Goal: Complete application form

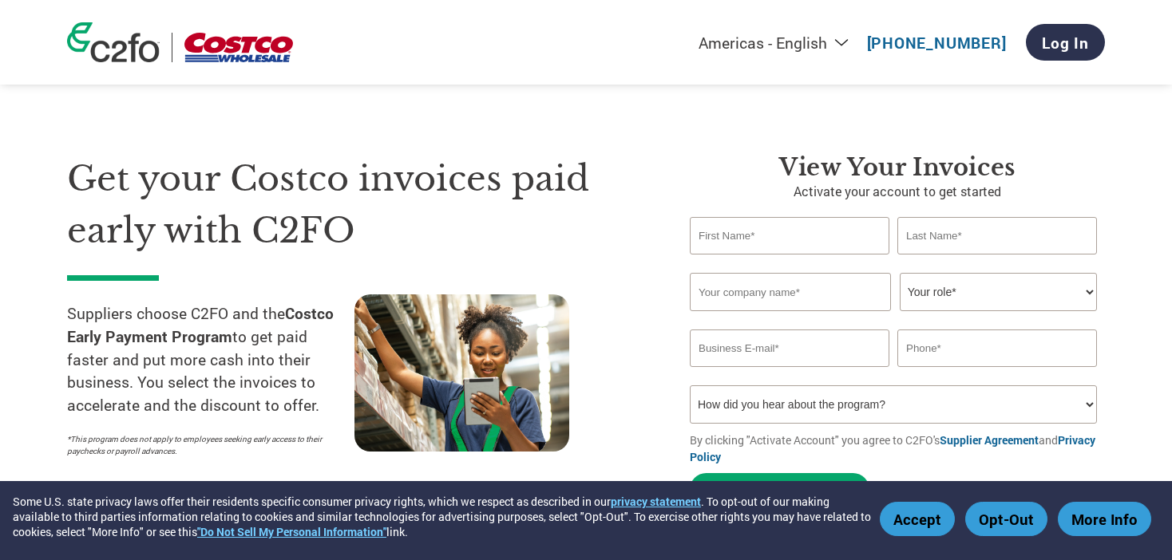
click at [746, 245] on input "text" at bounding box center [790, 236] width 200 height 38
type input "Ahat"
type input "Caskurlu"
type input "Peppertux Farms Inc"
select select "CEO"
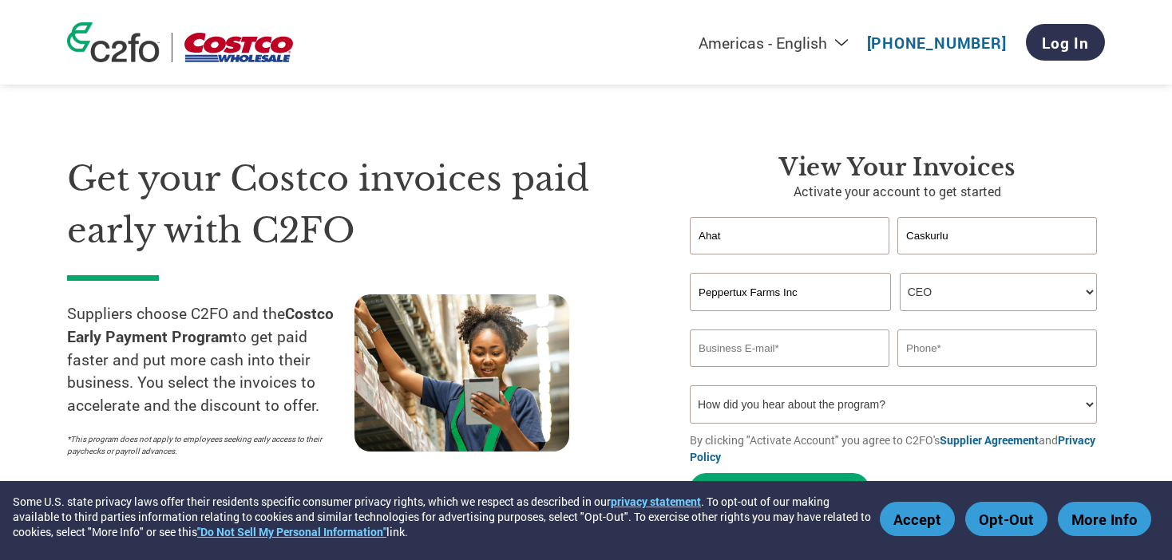
click at [733, 354] on input "email" at bounding box center [790, 349] width 200 height 38
type input "ahat@zeytinoil.com"
type input "5626656672"
click at [755, 412] on select "How did you hear about the program? Received a letter Email Social Media Online…" at bounding box center [893, 405] width 407 height 38
select select "Family/Friend/Acquaintance"
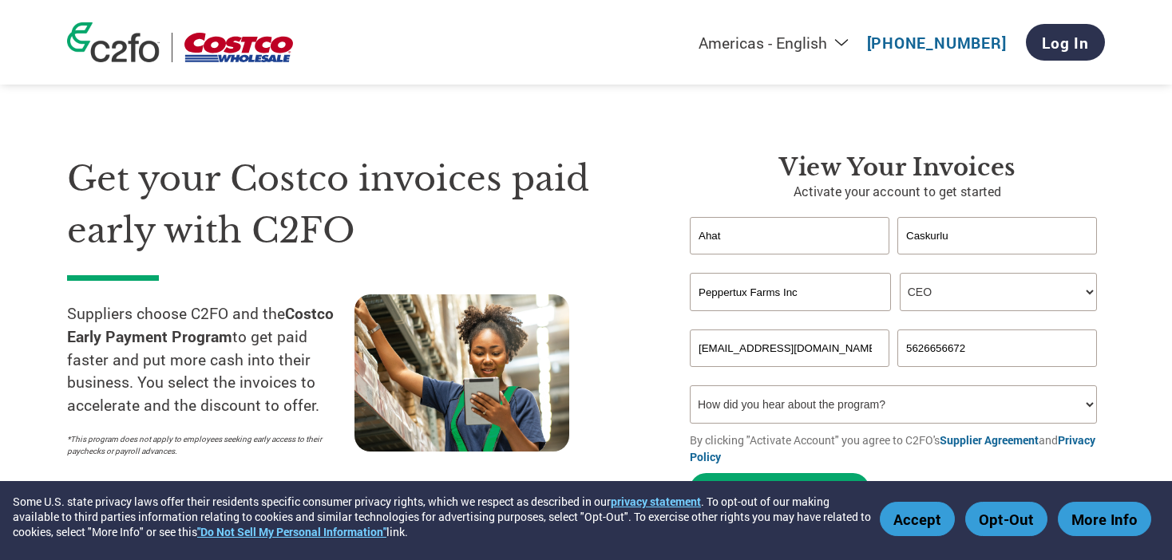
click at [690, 388] on select "How did you hear about the program? Received a letter Email Social Media Online…" at bounding box center [893, 405] width 407 height 38
click at [647, 384] on div "Get your Costco invoices paid early with C2FO Suppliers choose C2FO and the Cos…" at bounding box center [366, 333] width 599 height 361
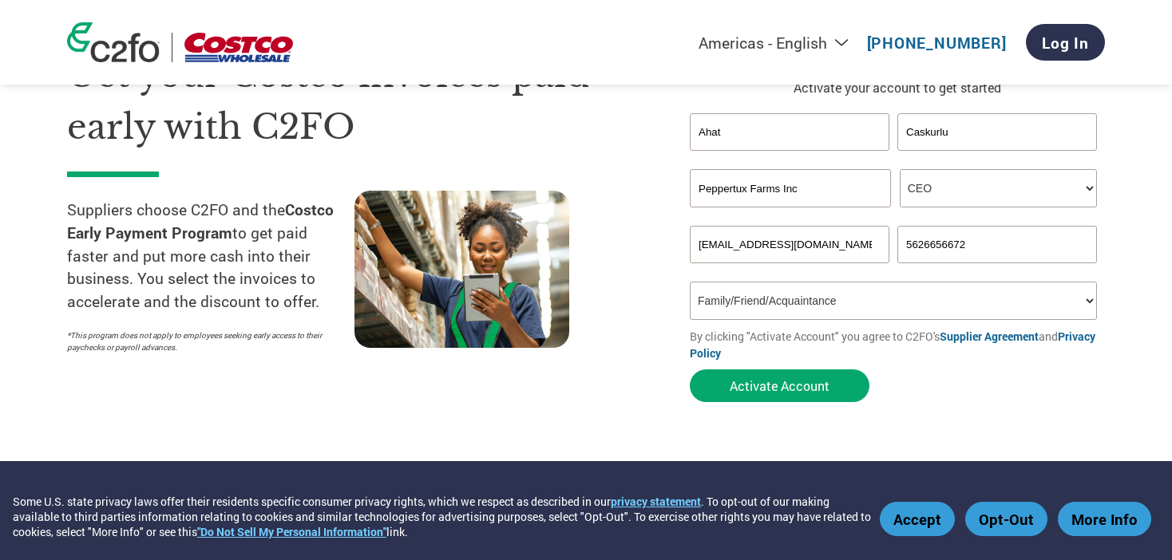
scroll to position [129, 0]
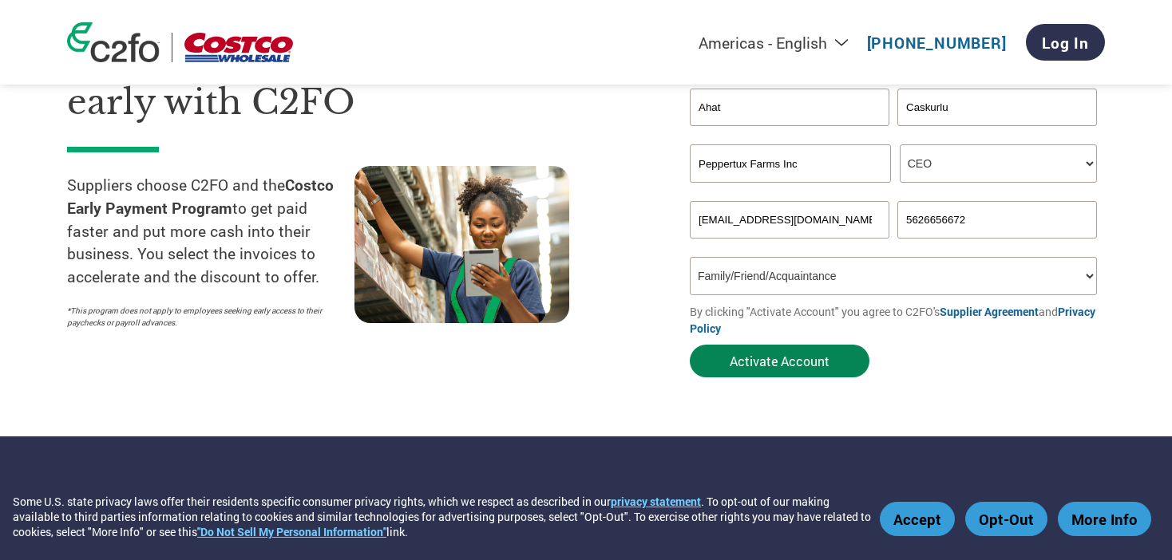
click at [764, 376] on button "Activate Account" at bounding box center [780, 361] width 180 height 33
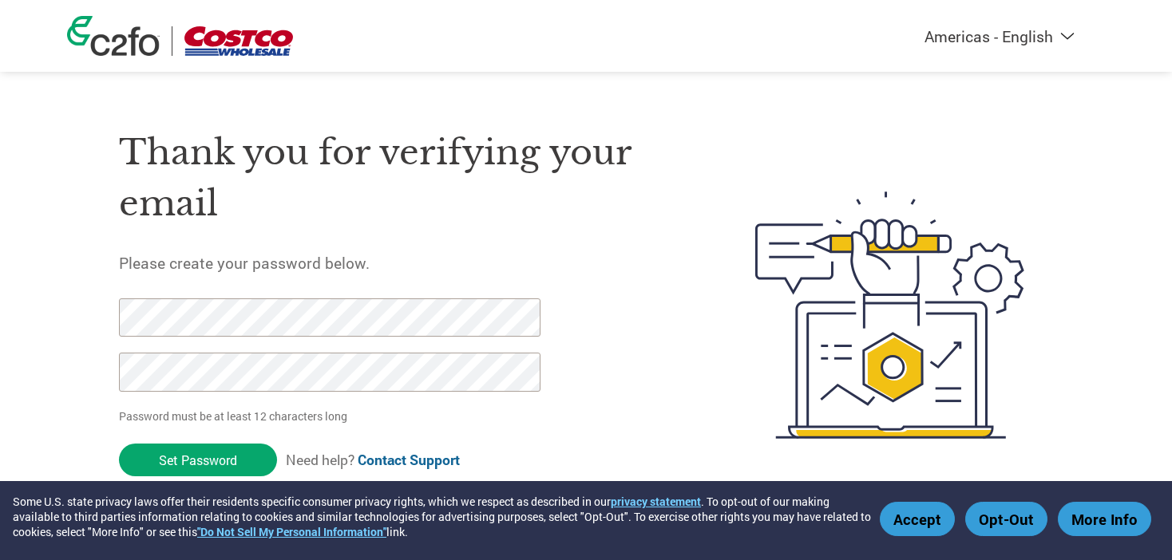
click at [77, 325] on div "Thank you for verifying your email Please create your password below. Password …" at bounding box center [586, 315] width 1038 height 423
click at [69, 301] on div "Thank you for verifying your email Please create your password below. Password …" at bounding box center [586, 315] width 1038 height 423
click at [93, 319] on div "Thank you for verifying your email Please create your password below. Password …" at bounding box center [586, 315] width 1038 height 423
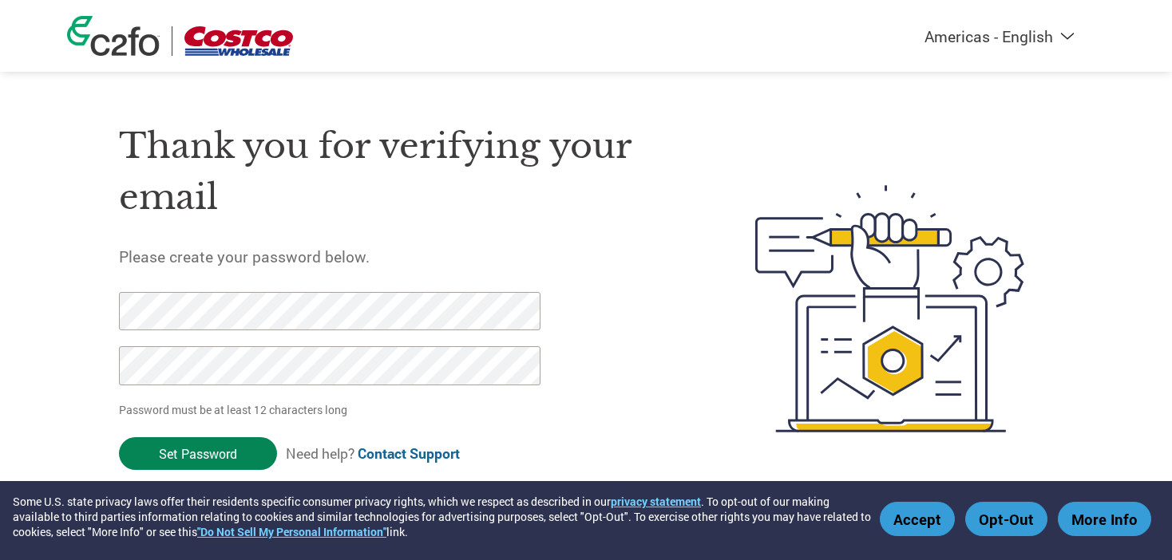
click at [198, 443] on input "Set Password" at bounding box center [198, 453] width 158 height 33
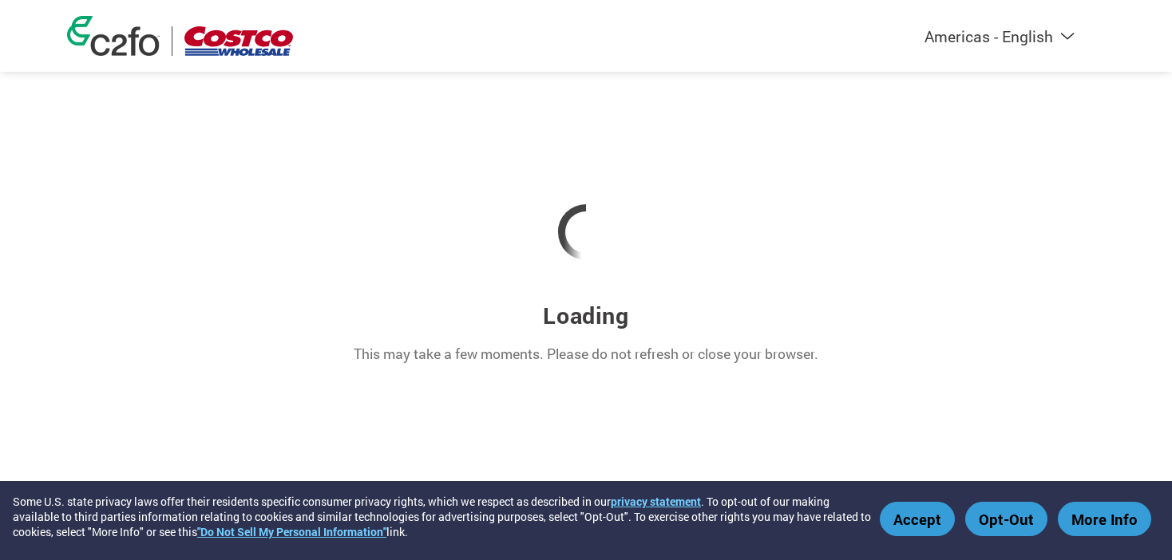
scroll to position [0, 0]
click at [995, 516] on button "Opt-Out" at bounding box center [1006, 519] width 82 height 34
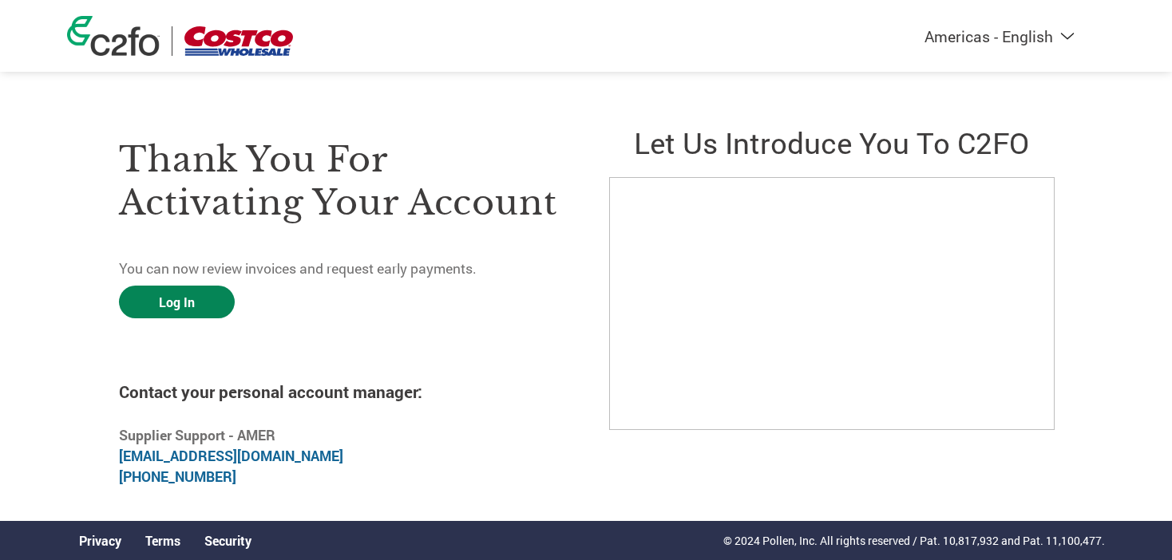
click at [176, 302] on link "Log In" at bounding box center [177, 302] width 116 height 33
